Goal: Task Accomplishment & Management: Manage account settings

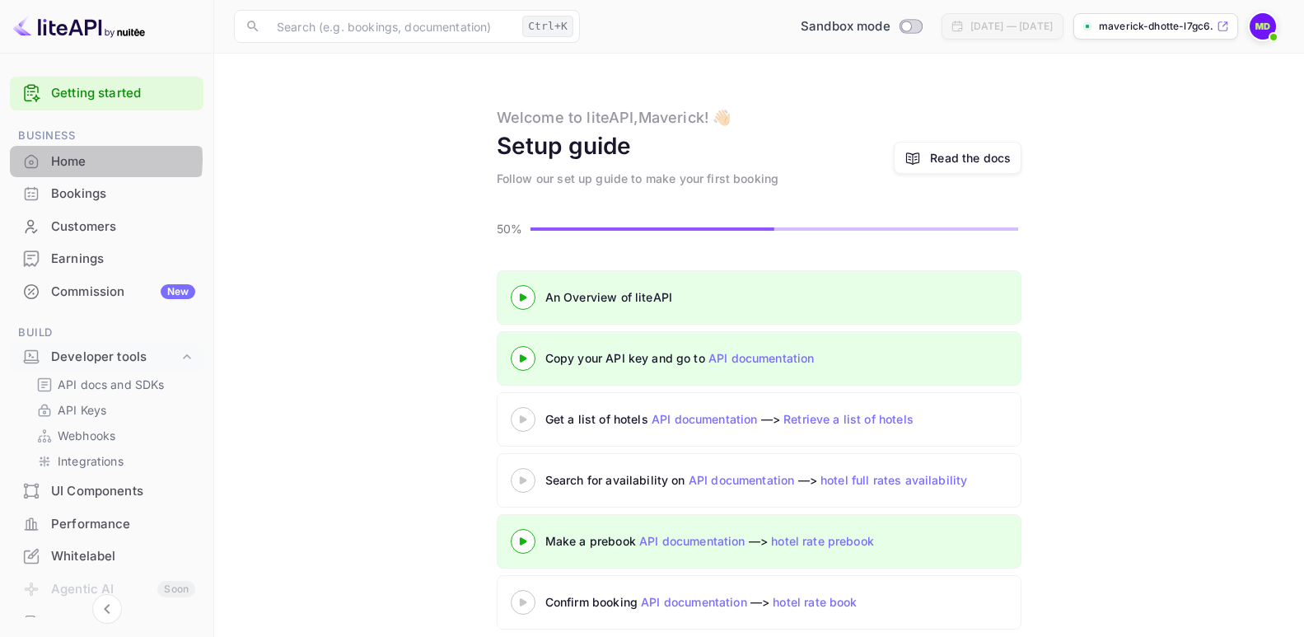
click at [74, 159] on div "Home" at bounding box center [123, 161] width 144 height 19
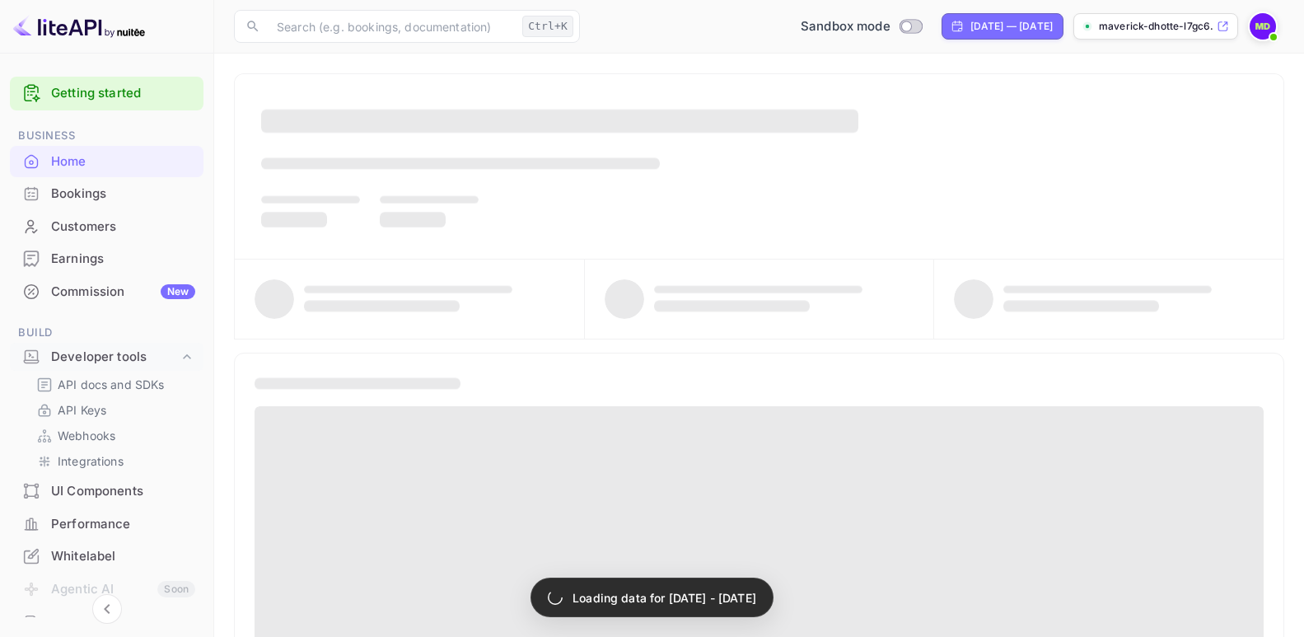
click at [72, 161] on div "Home" at bounding box center [123, 161] width 144 height 19
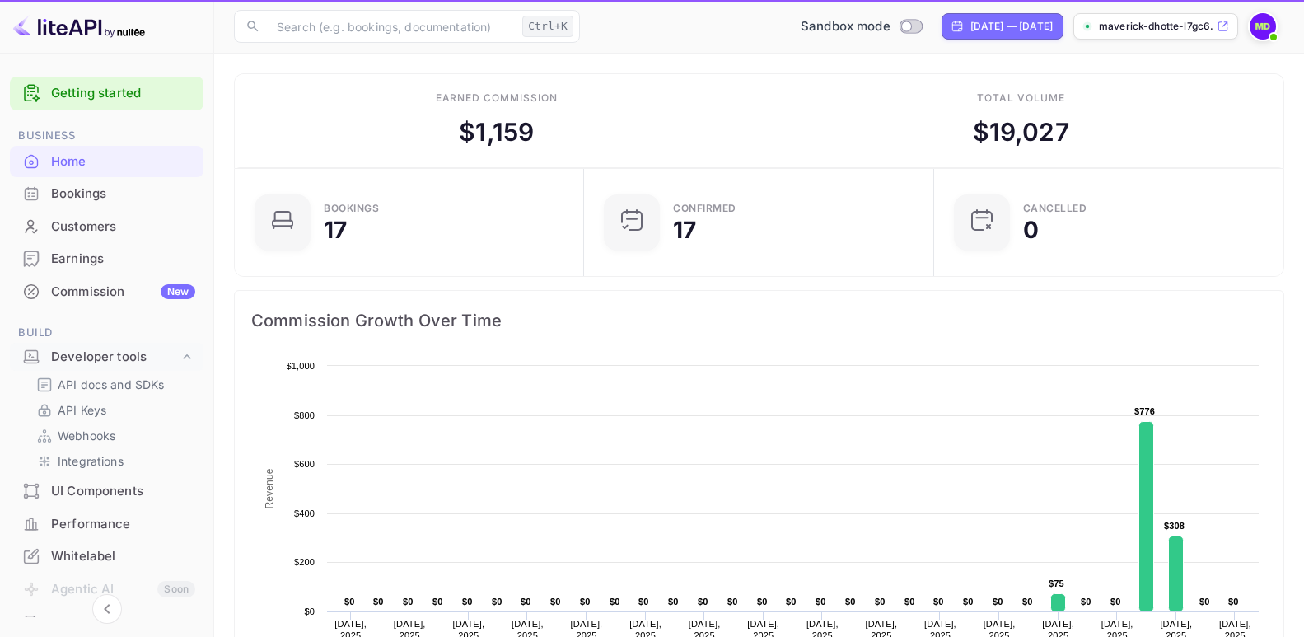
scroll to position [254, 326]
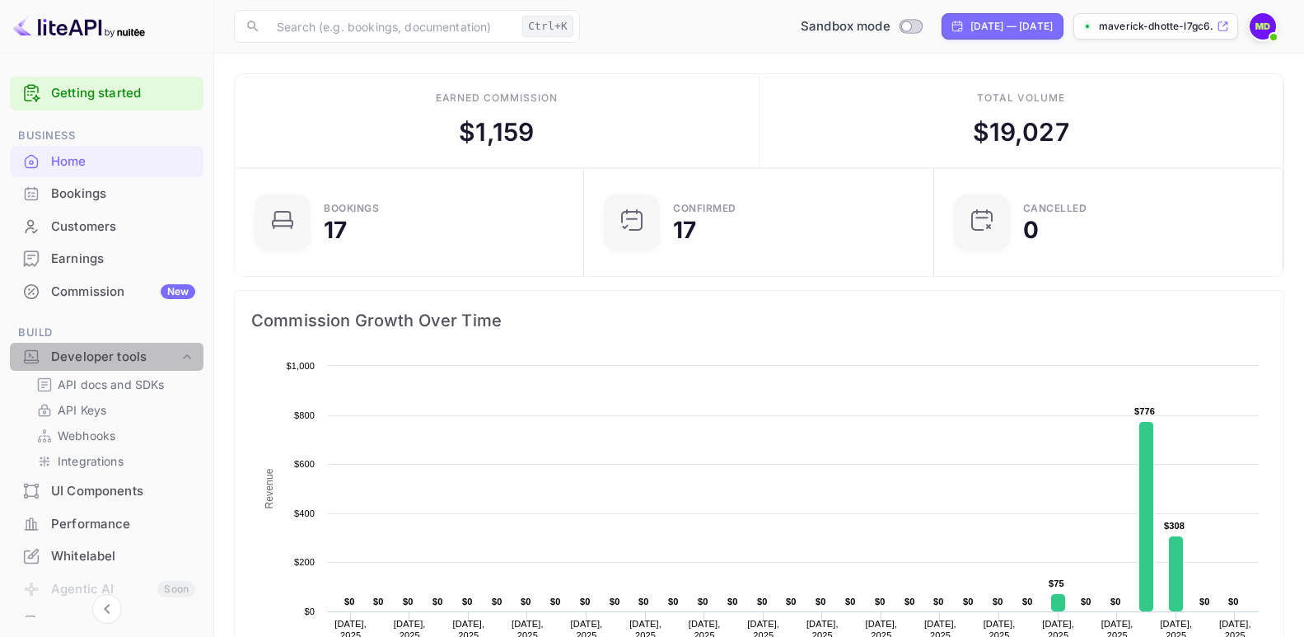
click at [117, 353] on div "Developer tools" at bounding box center [115, 357] width 128 height 19
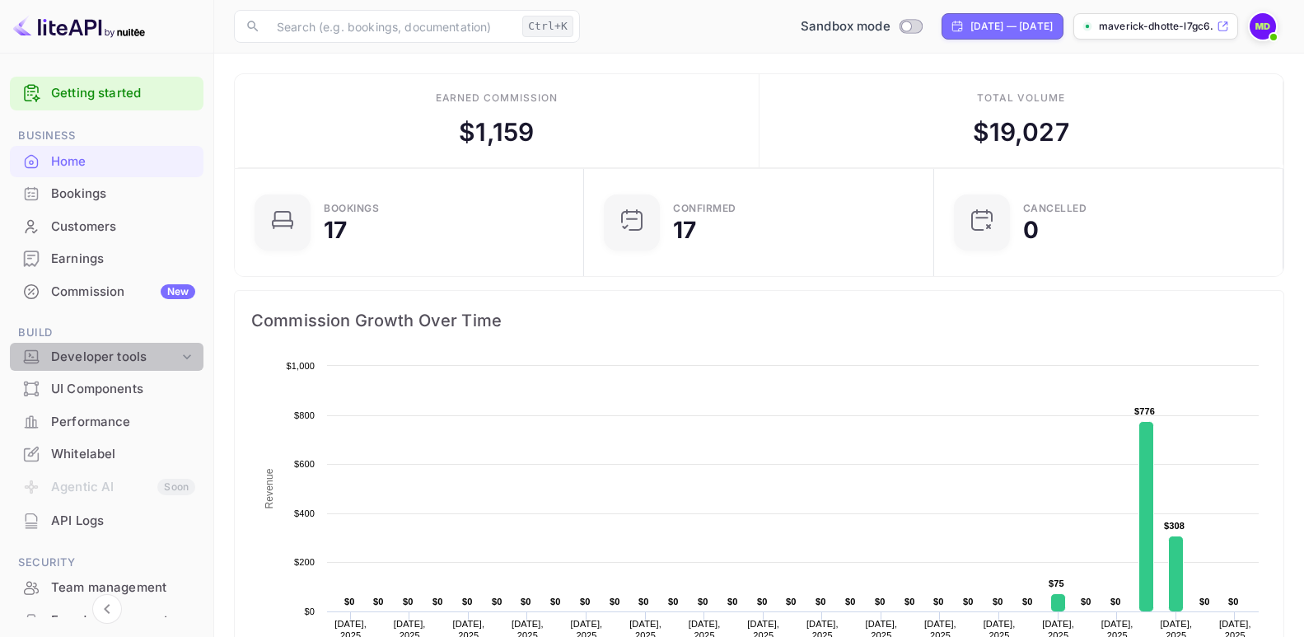
click at [118, 352] on div "Developer tools" at bounding box center [115, 357] width 128 height 19
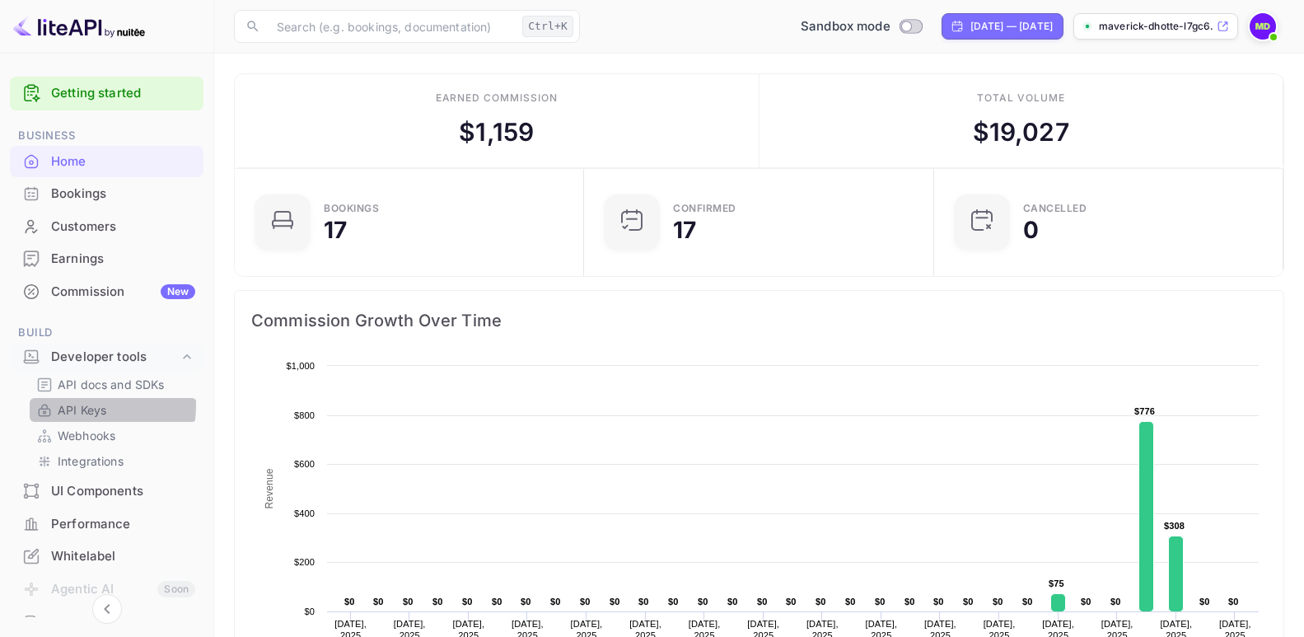
click at [82, 405] on p "API Keys" at bounding box center [82, 409] width 49 height 17
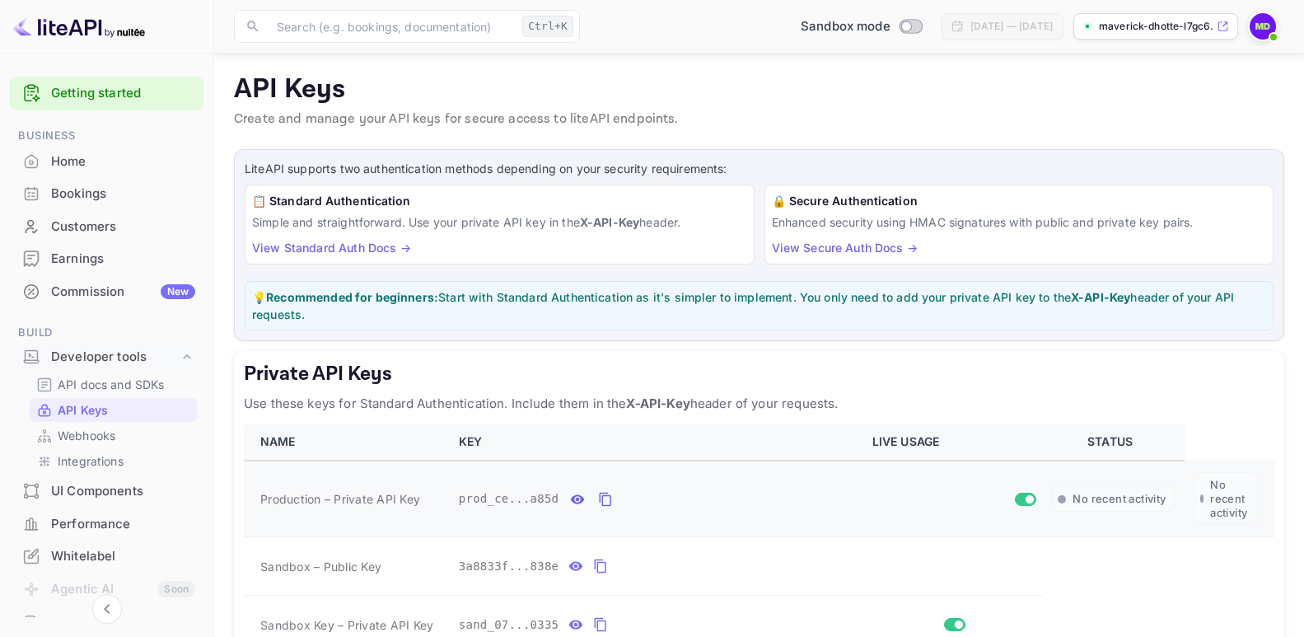
scroll to position [247, 0]
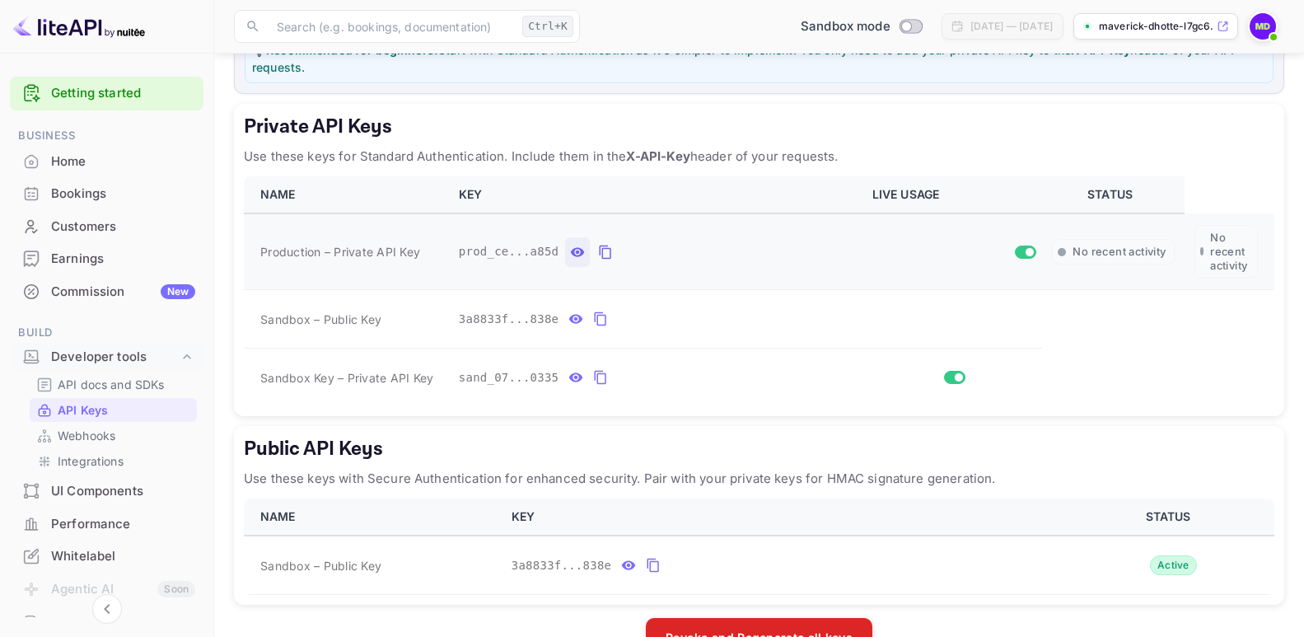
click at [570, 250] on icon "private api keys table" at bounding box center [577, 252] width 15 height 20
click at [792, 254] on icon "private api keys table" at bounding box center [799, 252] width 15 height 20
click at [890, 27] on input "Switch to Production mode" at bounding box center [906, 26] width 33 height 11
checkbox input "true"
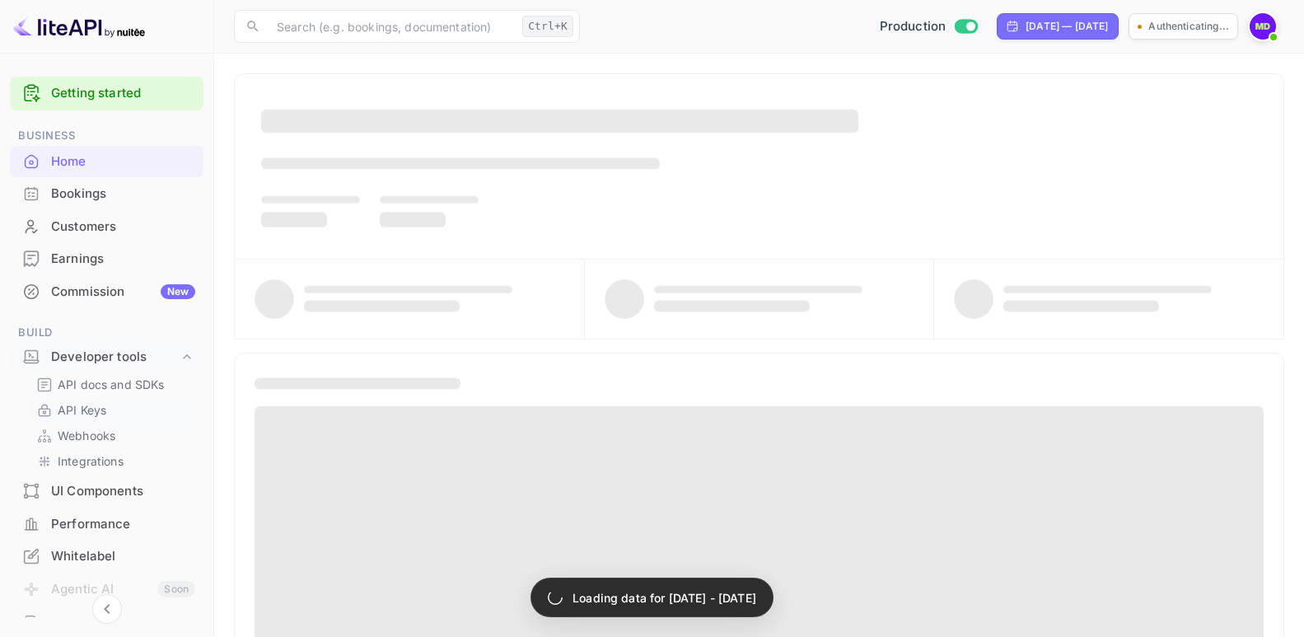
click at [87, 406] on p "API Keys" at bounding box center [82, 409] width 49 height 17
click at [418, 372] on div at bounding box center [759, 555] width 1050 height 404
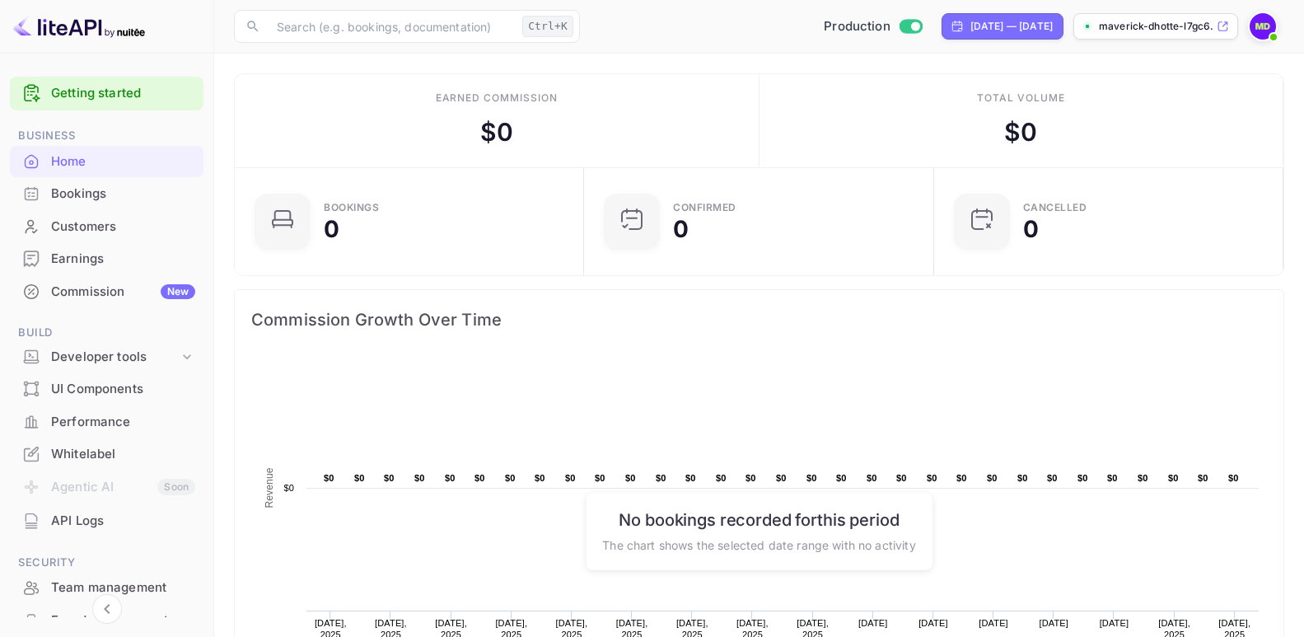
scroll to position [254, 326]
click at [107, 355] on div "Developer tools" at bounding box center [115, 357] width 128 height 19
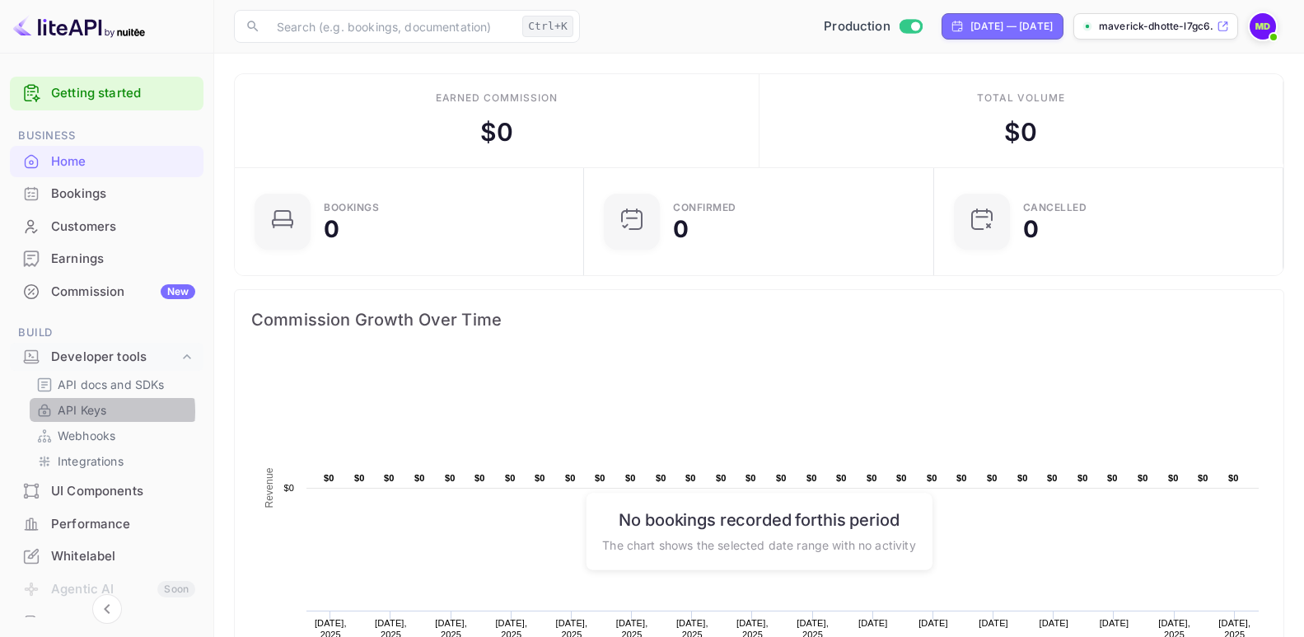
click at [88, 411] on p "API Keys" at bounding box center [82, 409] width 49 height 17
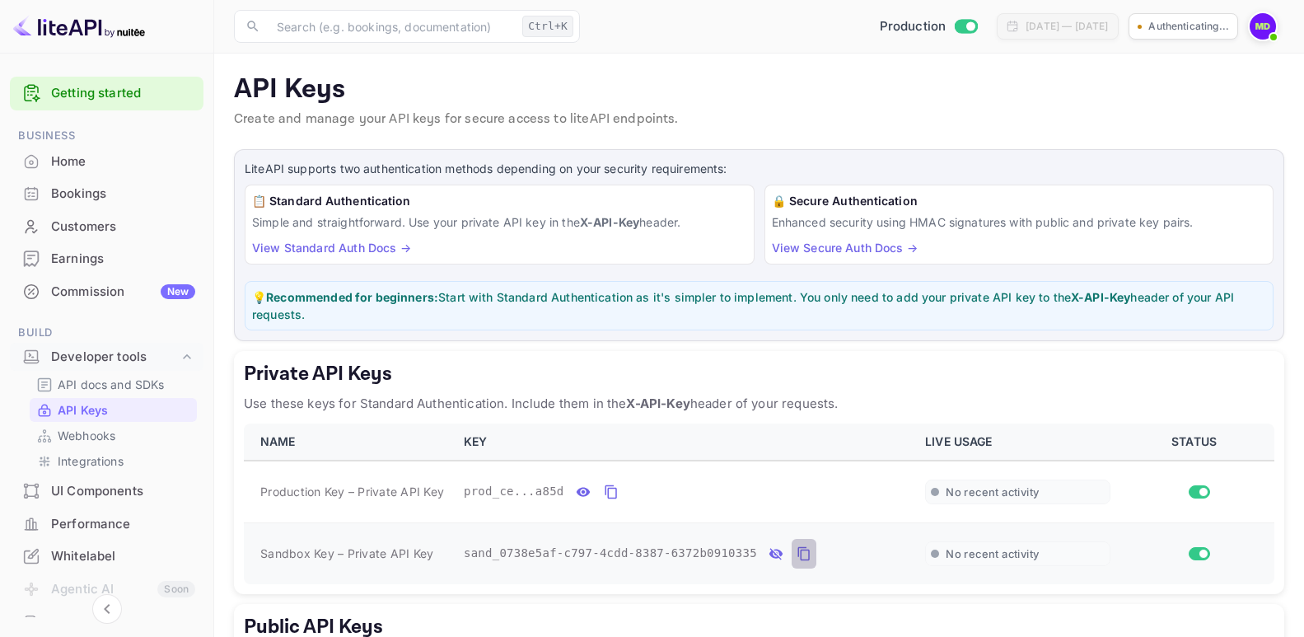
click at [797, 554] on icon "private api keys table" at bounding box center [804, 554] width 15 height 20
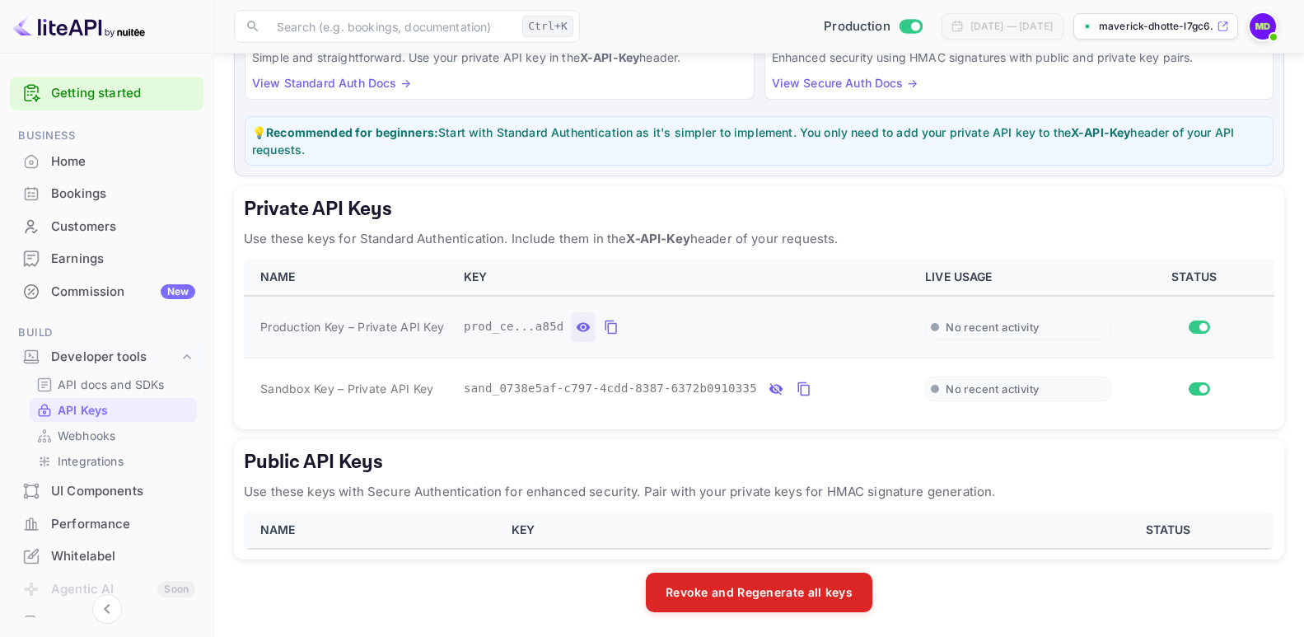
click at [576, 331] on icon "private api keys table" at bounding box center [583, 326] width 14 height 9
click at [797, 325] on icon "private api keys table" at bounding box center [804, 327] width 15 height 20
click at [797, 393] on icon "private api keys table" at bounding box center [804, 389] width 15 height 20
click at [899, 24] on input "Switch to Sandbox mode" at bounding box center [915, 26] width 33 height 11
checkbox input "false"
